Goal: Transaction & Acquisition: Purchase product/service

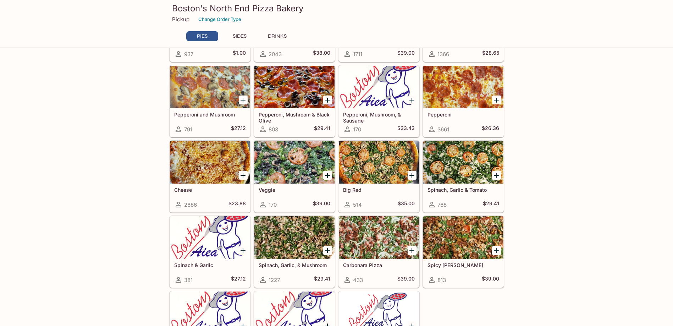
scroll to position [50, 0]
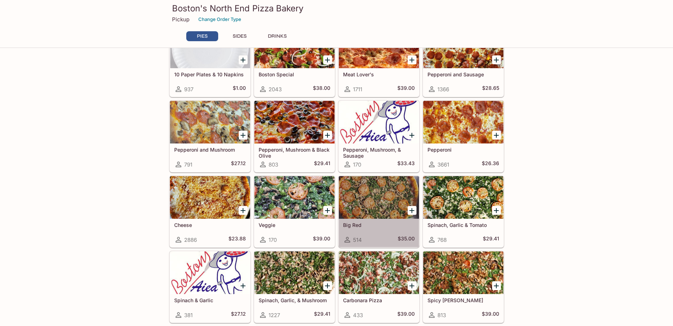
click at [373, 185] on div at bounding box center [379, 197] width 80 height 43
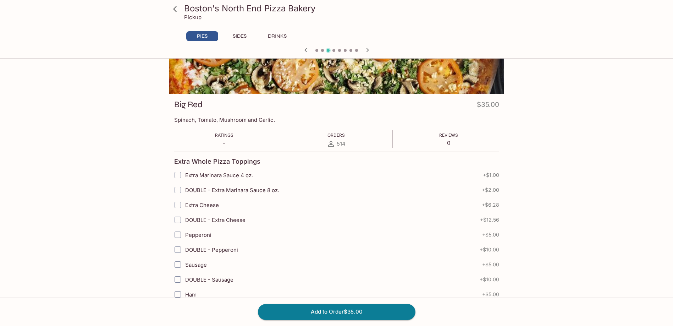
scroll to position [36, 0]
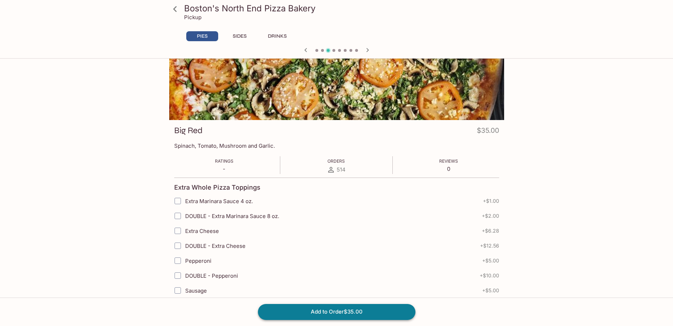
click at [326, 311] on button "Add to Order $35.00" at bounding box center [337, 312] width 158 height 16
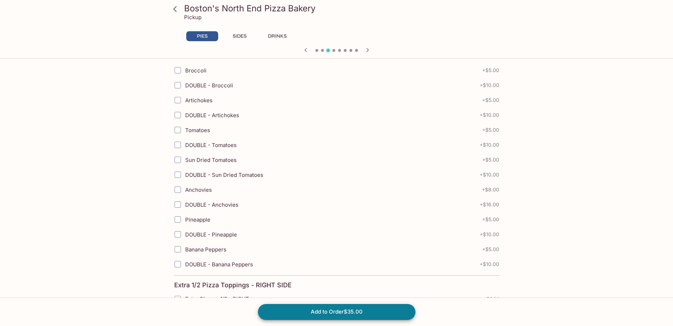
scroll to position [1559, 0]
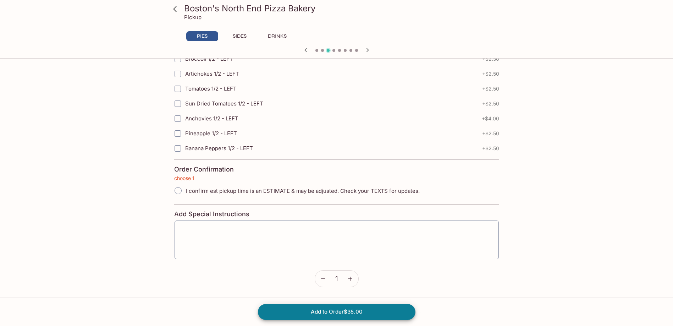
click at [327, 311] on button "Add to Order $35.00" at bounding box center [337, 312] width 158 height 16
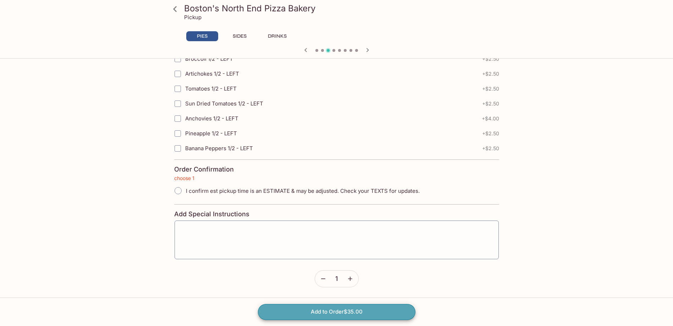
click at [351, 312] on button "Add to Order $35.00" at bounding box center [337, 312] width 158 height 16
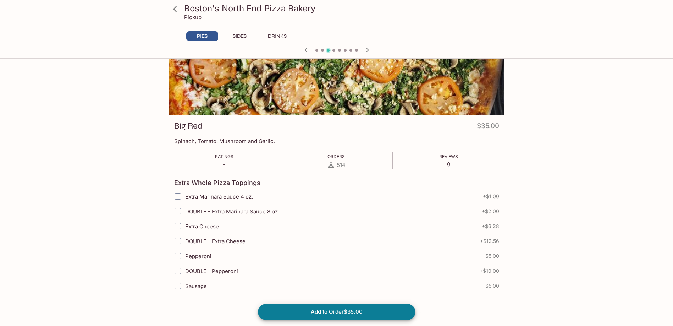
scroll to position [0, 0]
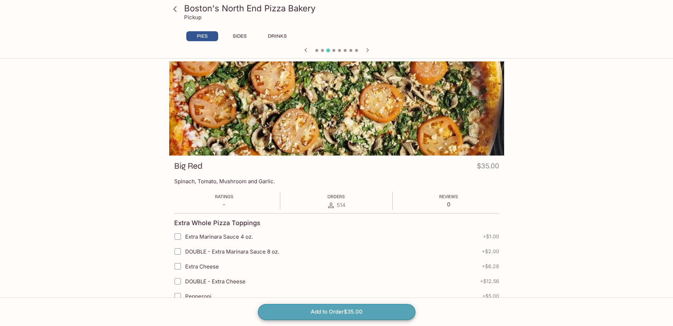
click at [343, 314] on button "Add to Order $35.00" at bounding box center [337, 312] width 158 height 16
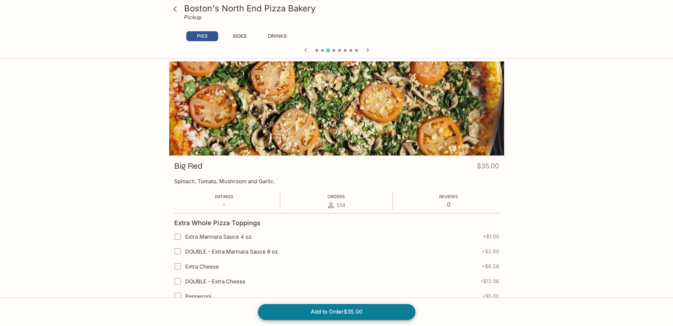
click at [178, 9] on icon at bounding box center [175, 9] width 12 height 12
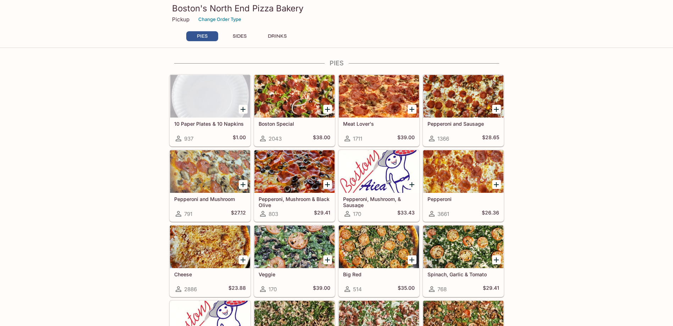
scroll to position [35, 0]
